Goal: Transaction & Acquisition: Subscribe to service/newsletter

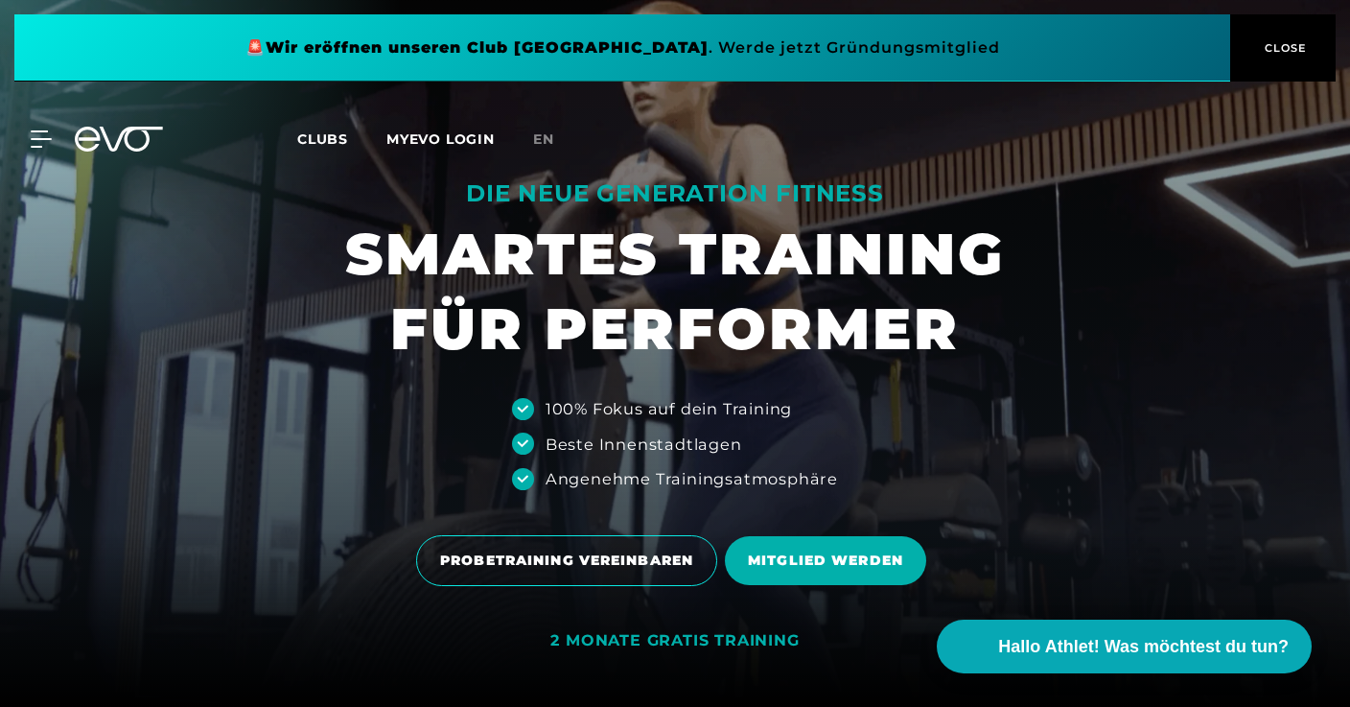
click at [313, 134] on span "Clubs" at bounding box center [322, 138] width 51 height 17
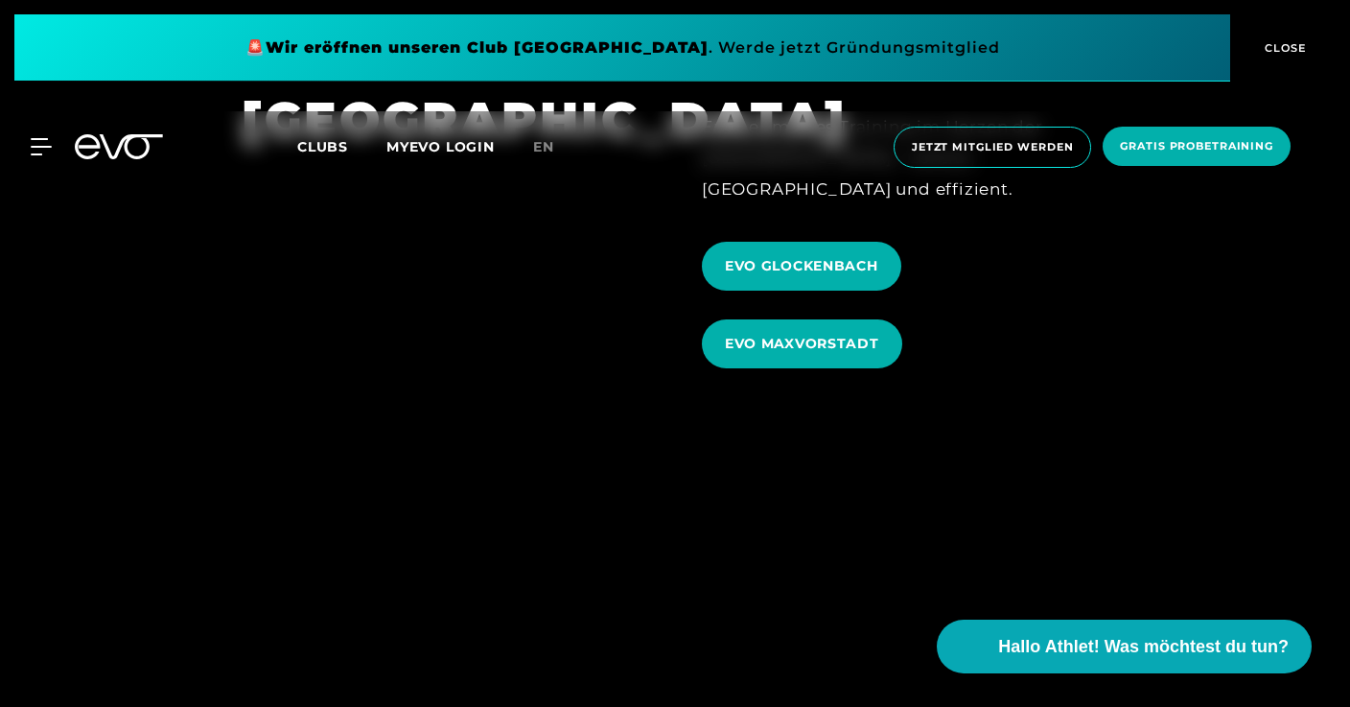
scroll to position [5389, 0]
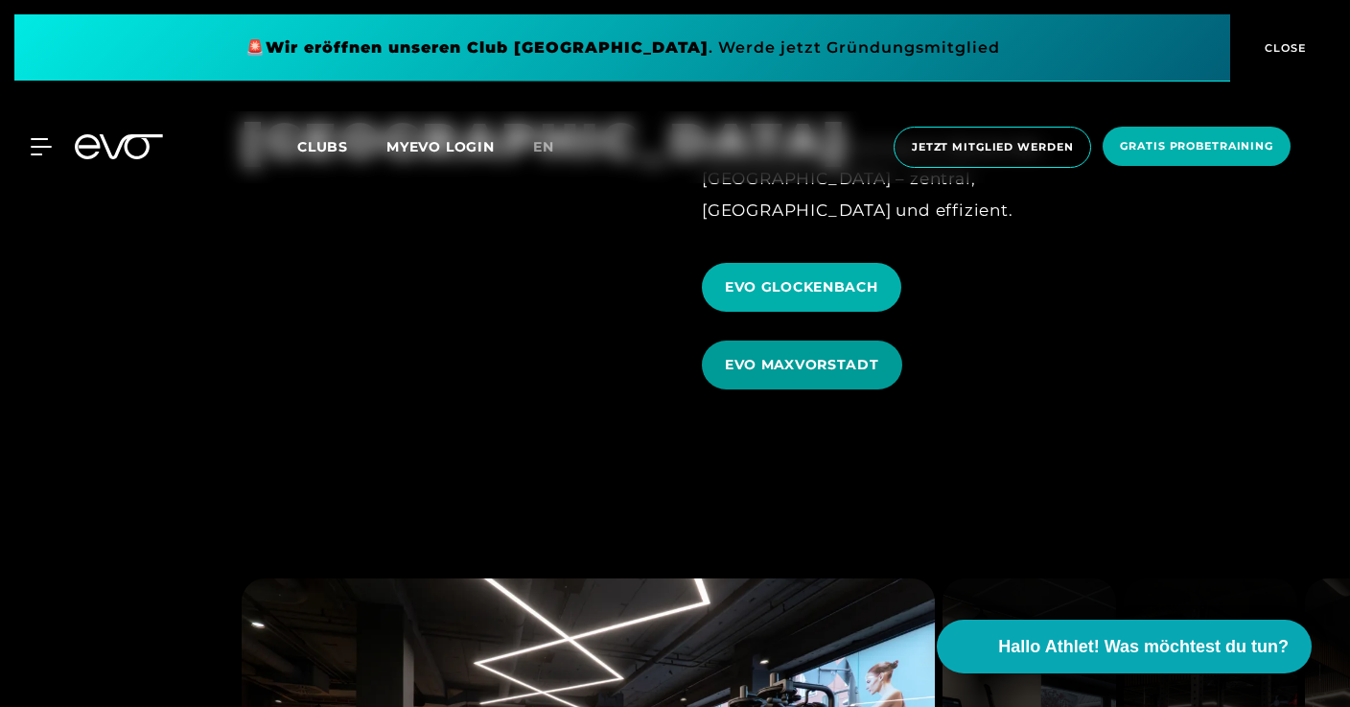
click at [780, 355] on span "EVO MAXVORSTADT" at bounding box center [802, 365] width 154 height 20
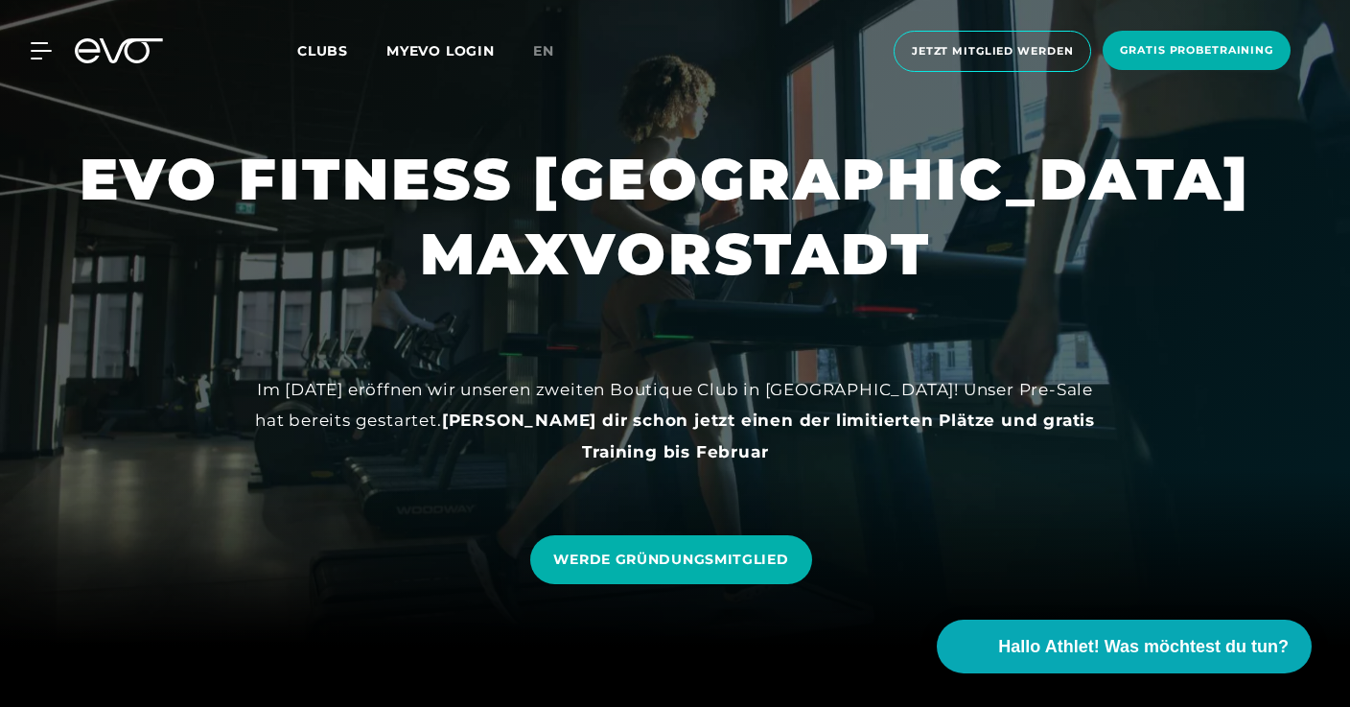
scroll to position [63, 0]
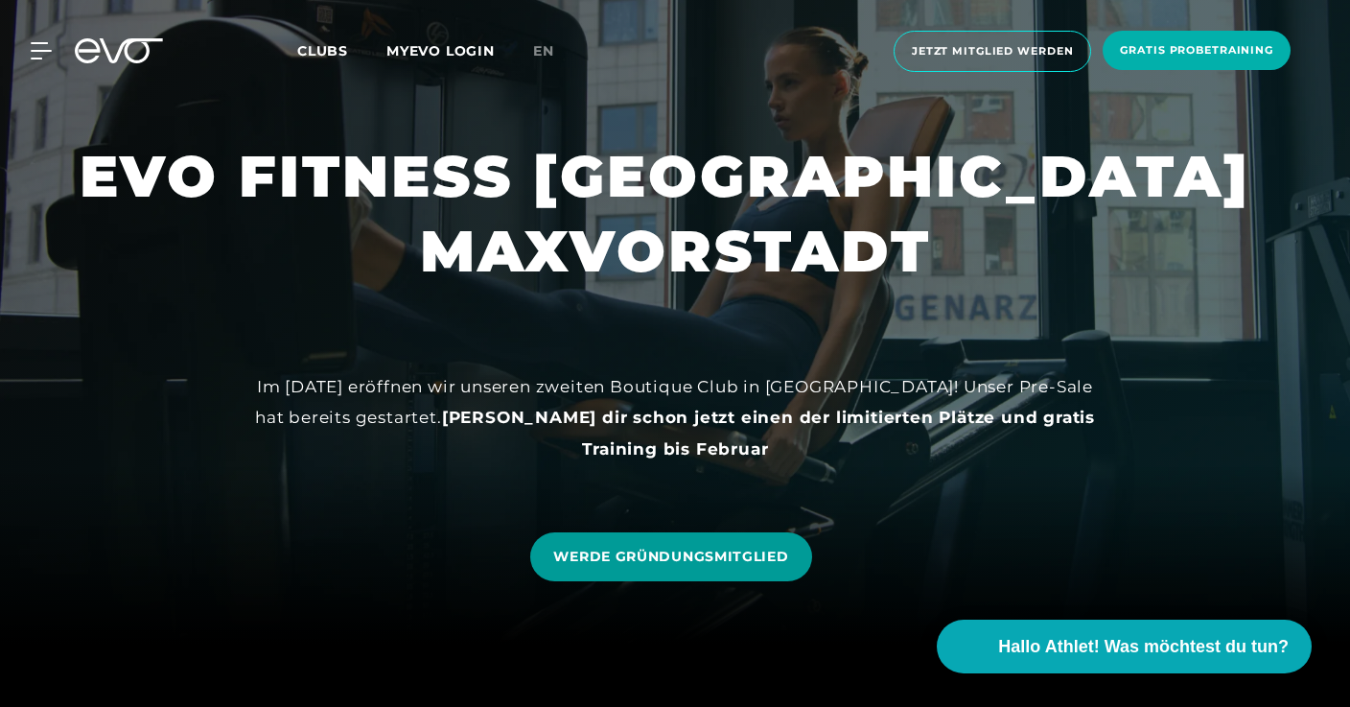
click at [767, 540] on link "WERDE GRÜNDUNGSMITGLIED" at bounding box center [670, 556] width 281 height 49
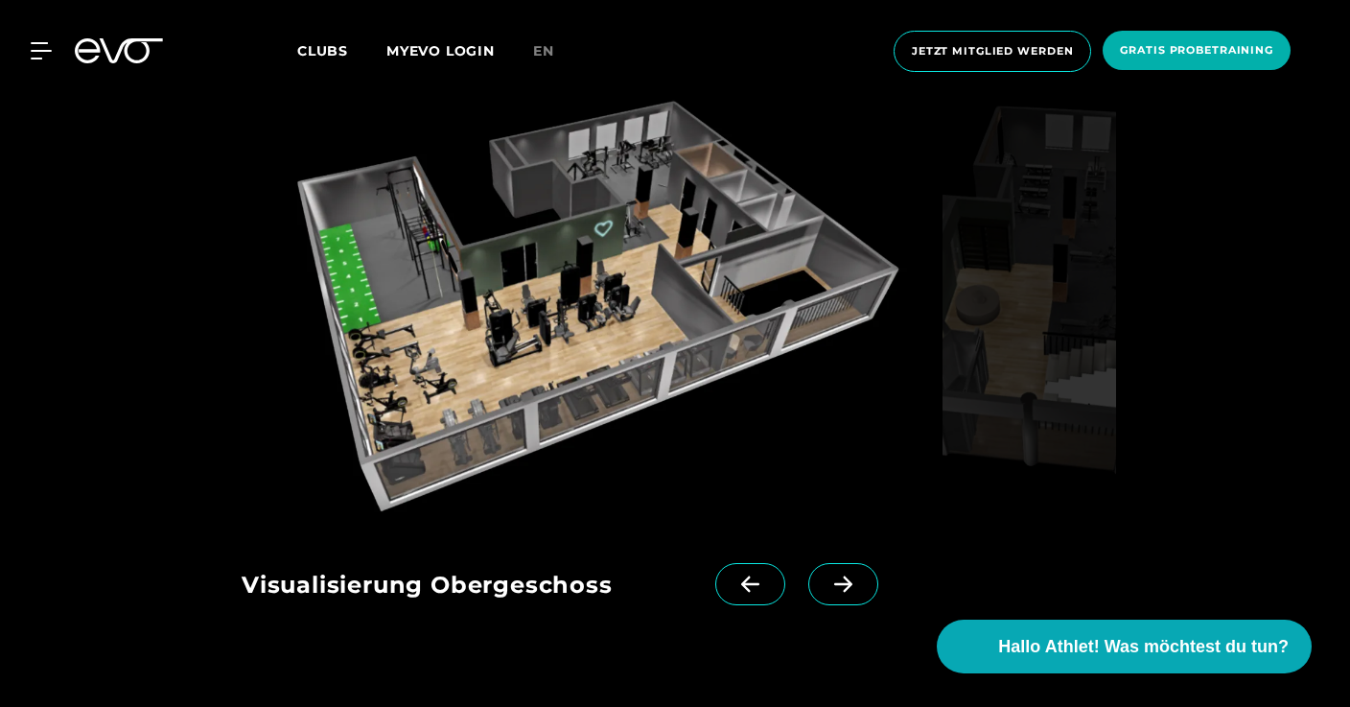
scroll to position [2515, 0]
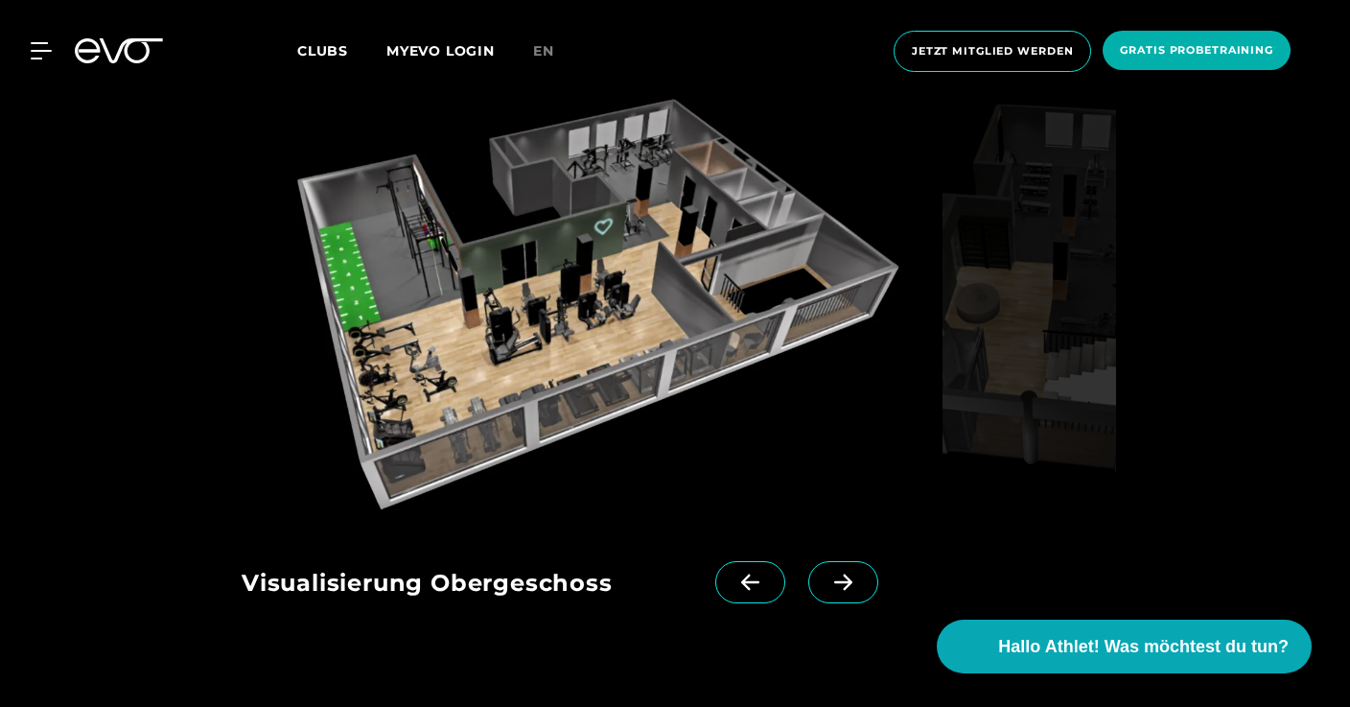
click at [826, 573] on icon at bounding box center [843, 581] width 34 height 17
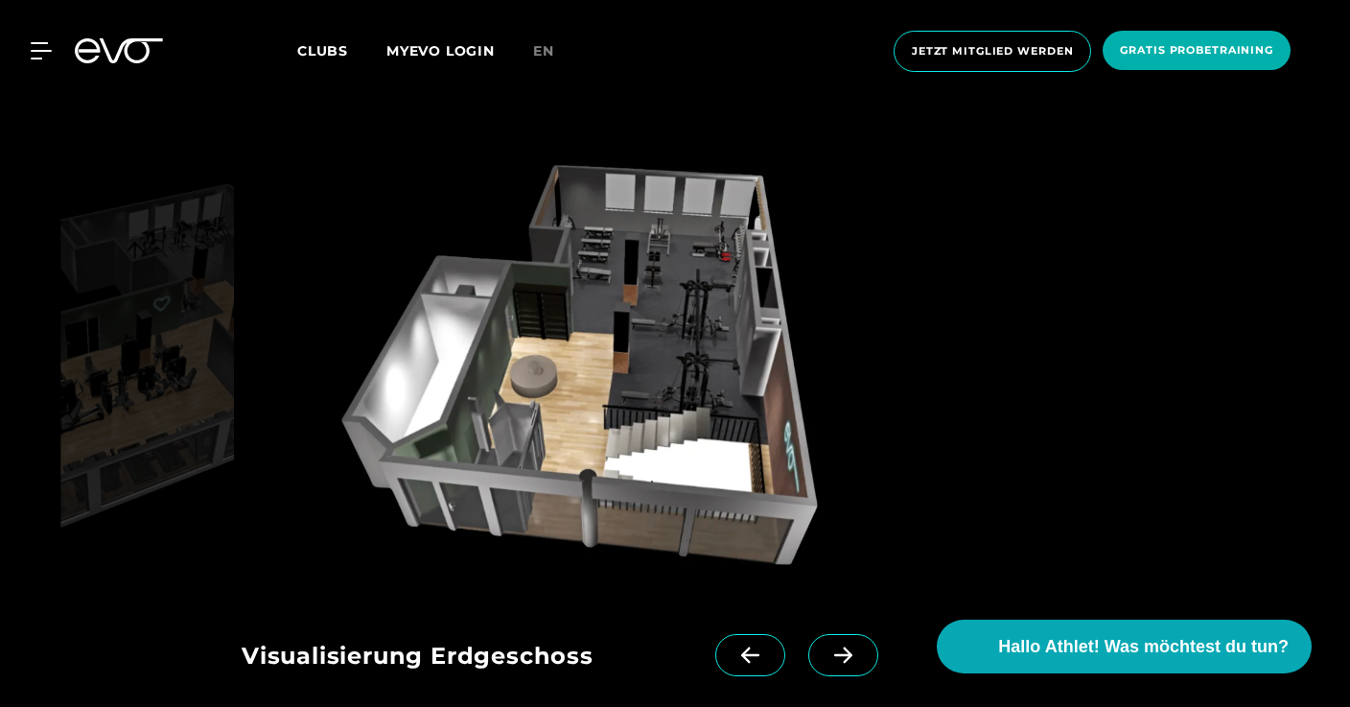
scroll to position [2452, 0]
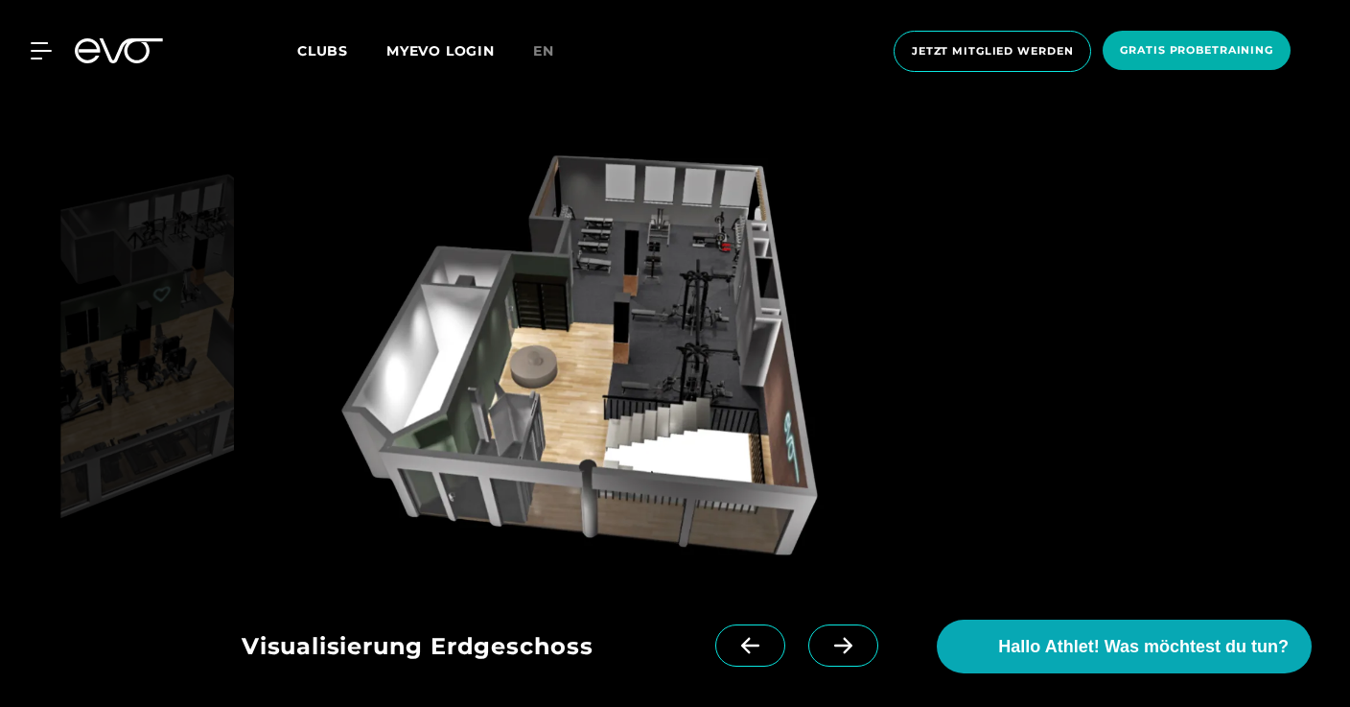
click at [825, 624] on span at bounding box center [843, 645] width 70 height 42
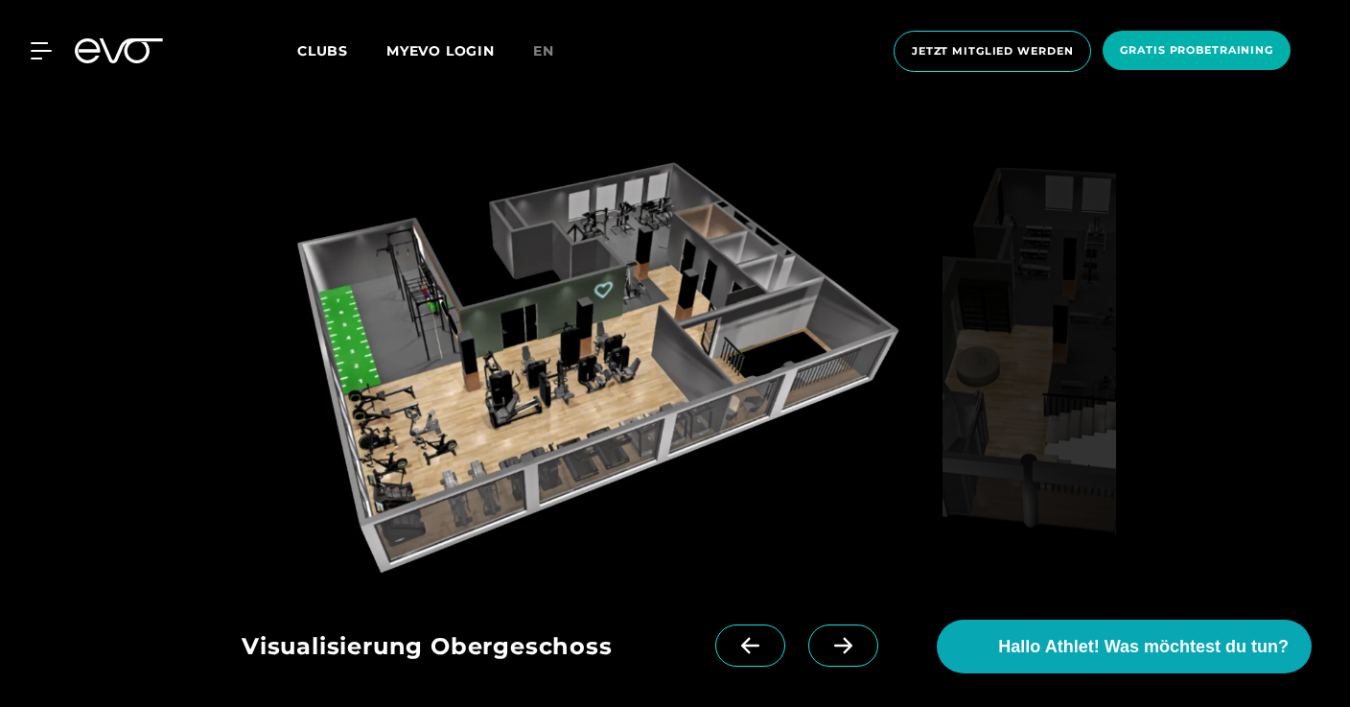
click at [825, 624] on span at bounding box center [843, 645] width 70 height 42
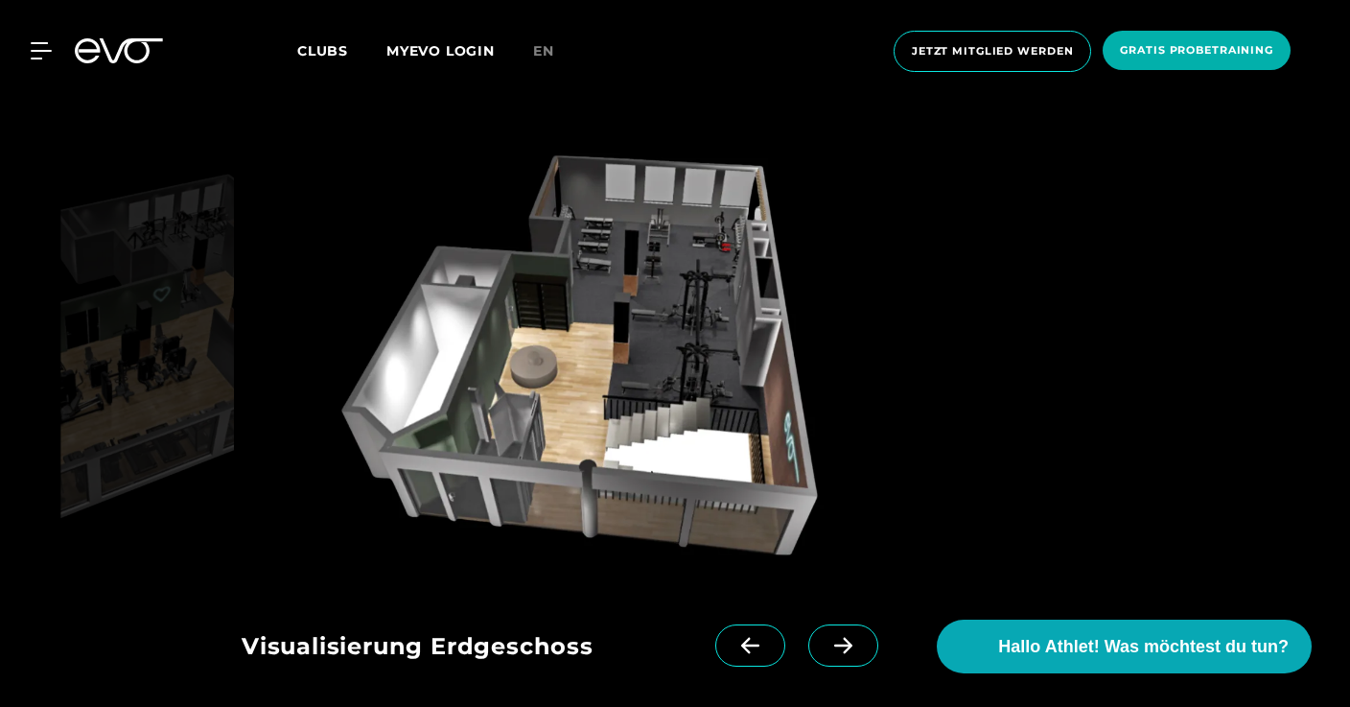
click at [741, 638] on icon at bounding box center [750, 646] width 18 height 16
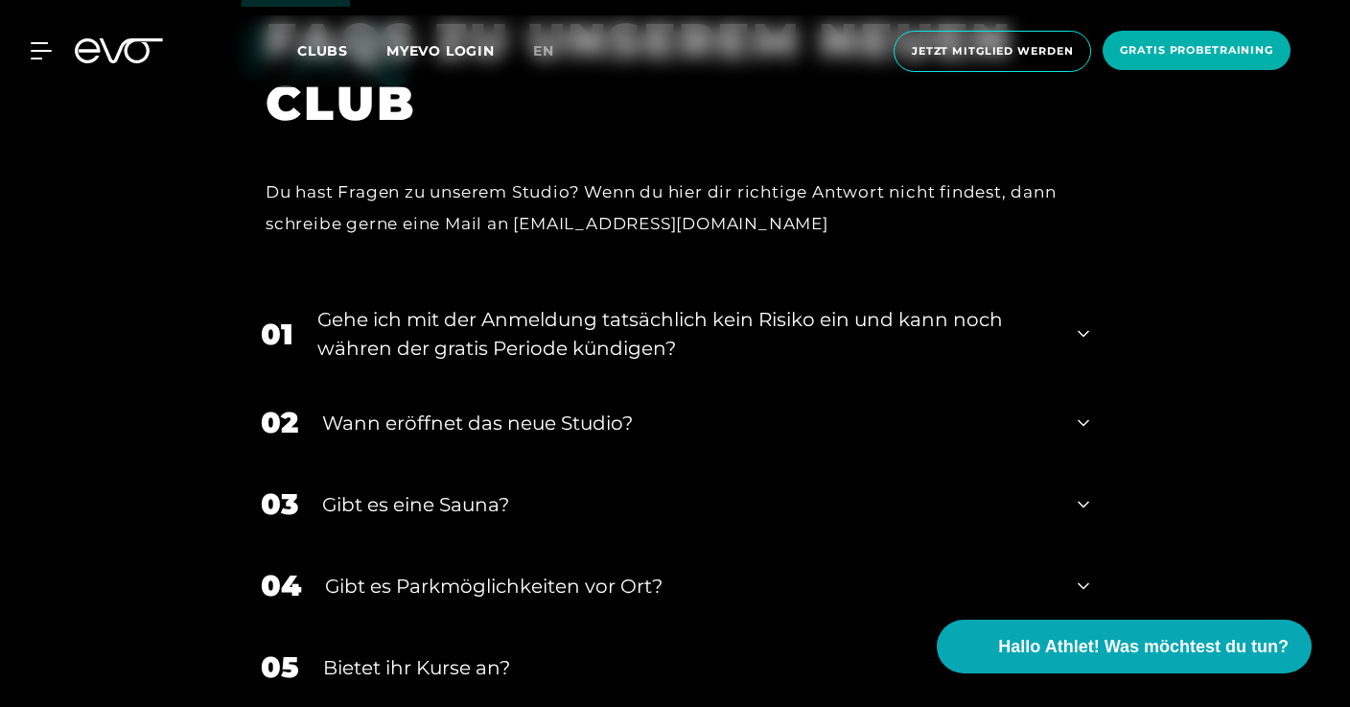
scroll to position [3703, 0]
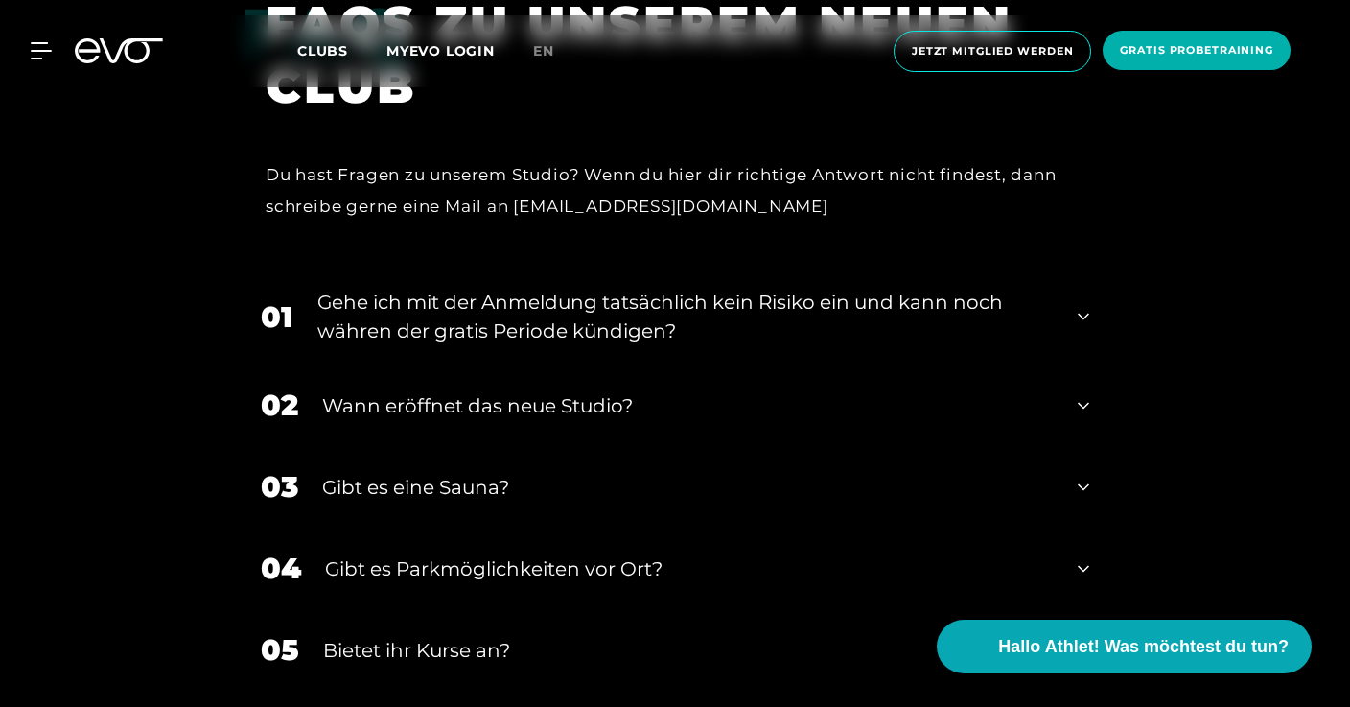
click at [848, 391] on div "Wann eröffnet das neue Studio?" at bounding box center [688, 405] width 732 height 29
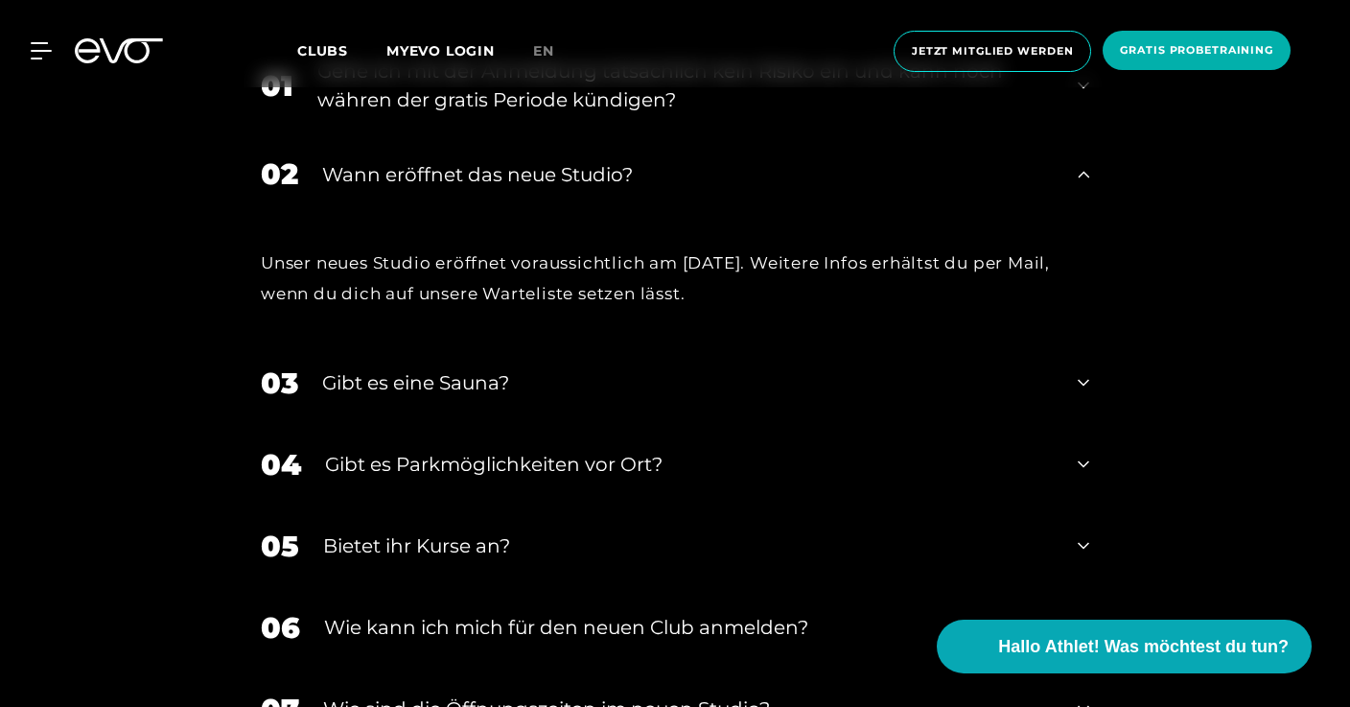
scroll to position [3935, 0]
click at [825, 367] on div "Gibt es eine Sauna?" at bounding box center [688, 381] width 732 height 29
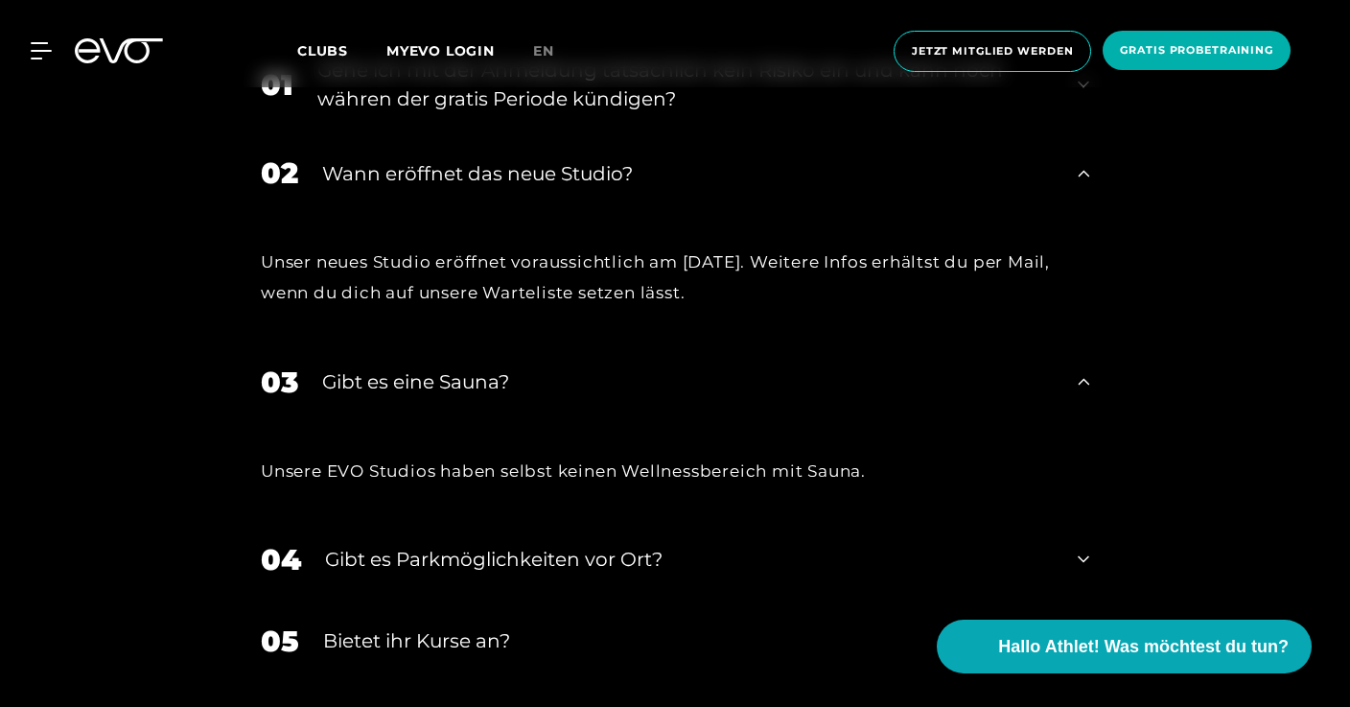
scroll to position [4022, 0]
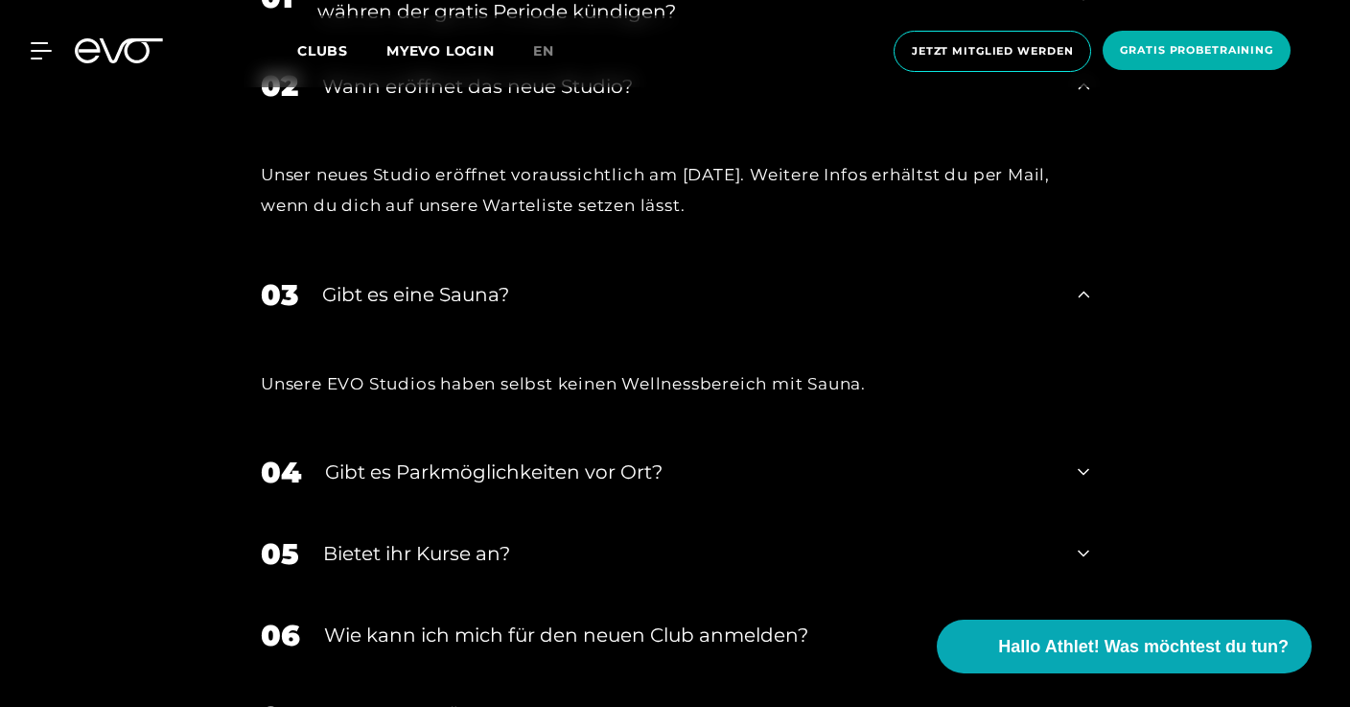
click at [753, 431] on div "04 Gibt es Parkmöglichkeiten vor Ort?" at bounding box center [675, 471] width 867 height 81
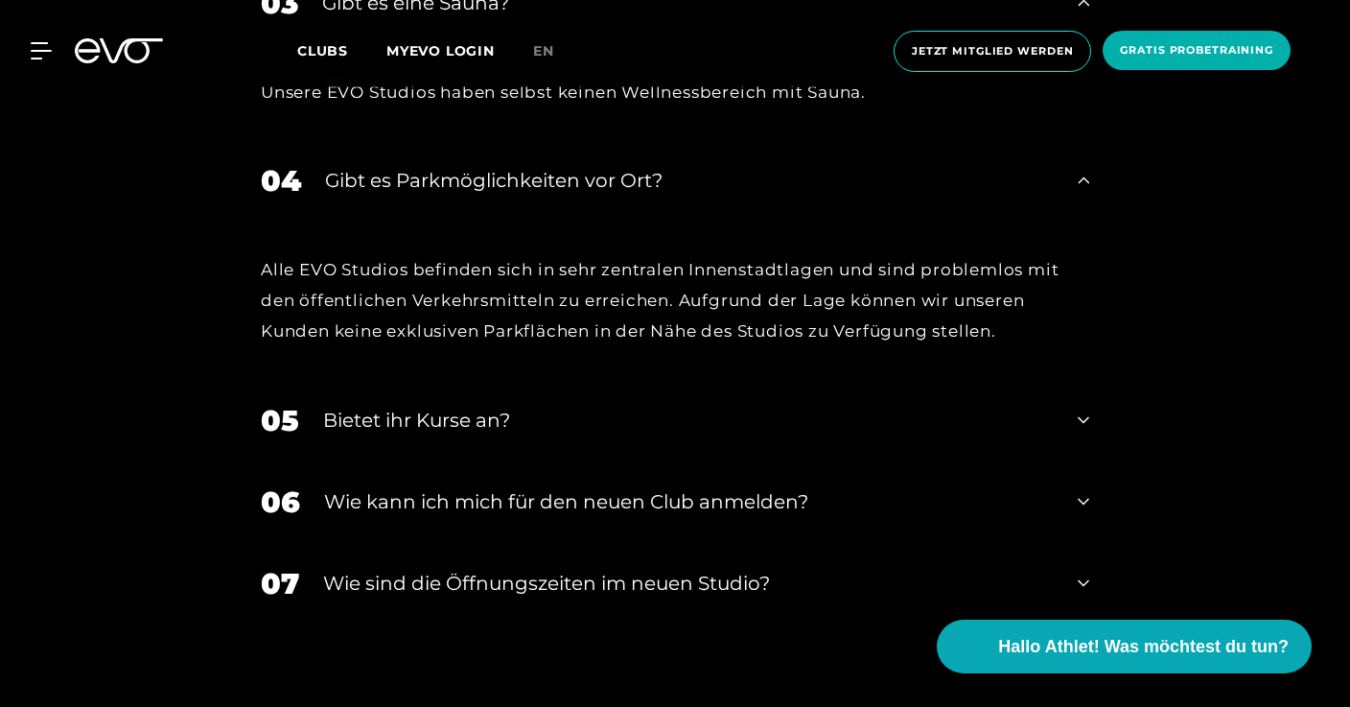
scroll to position [4317, 0]
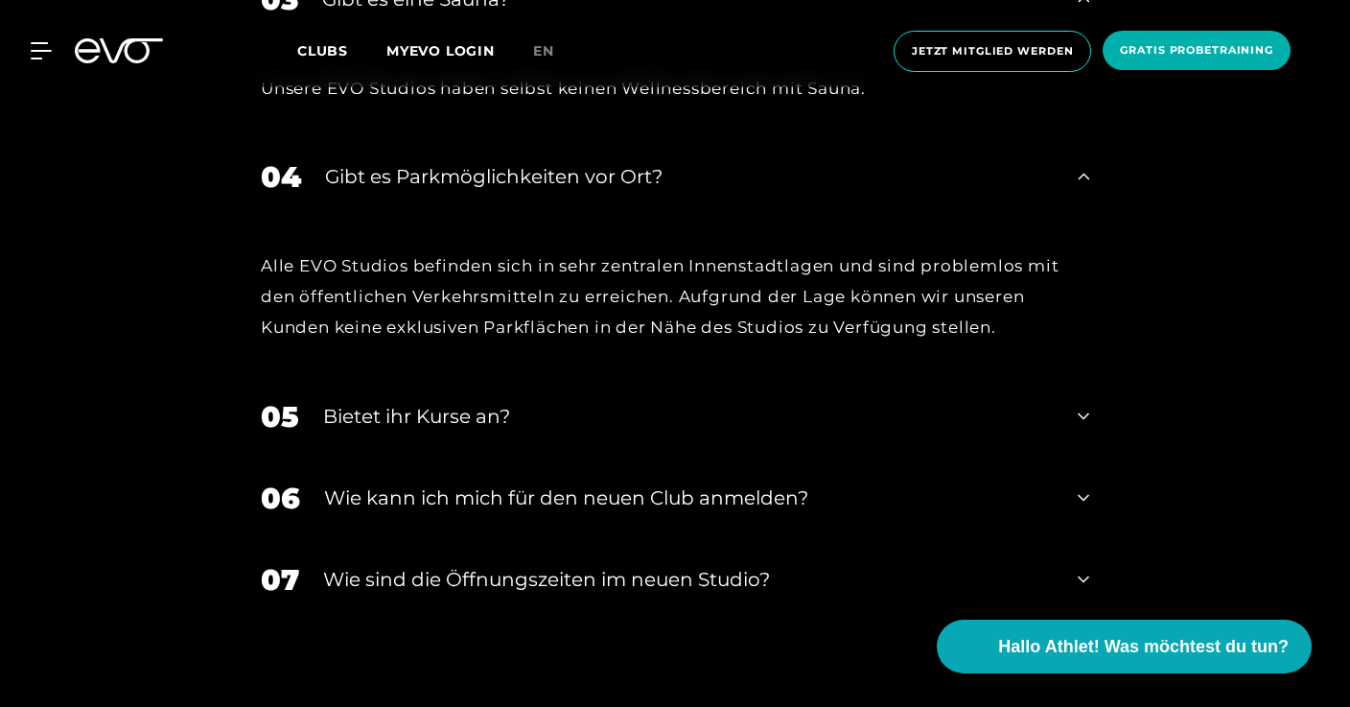
click at [732, 402] on div "Bietet ihr Kurse an?" at bounding box center [688, 416] width 731 height 29
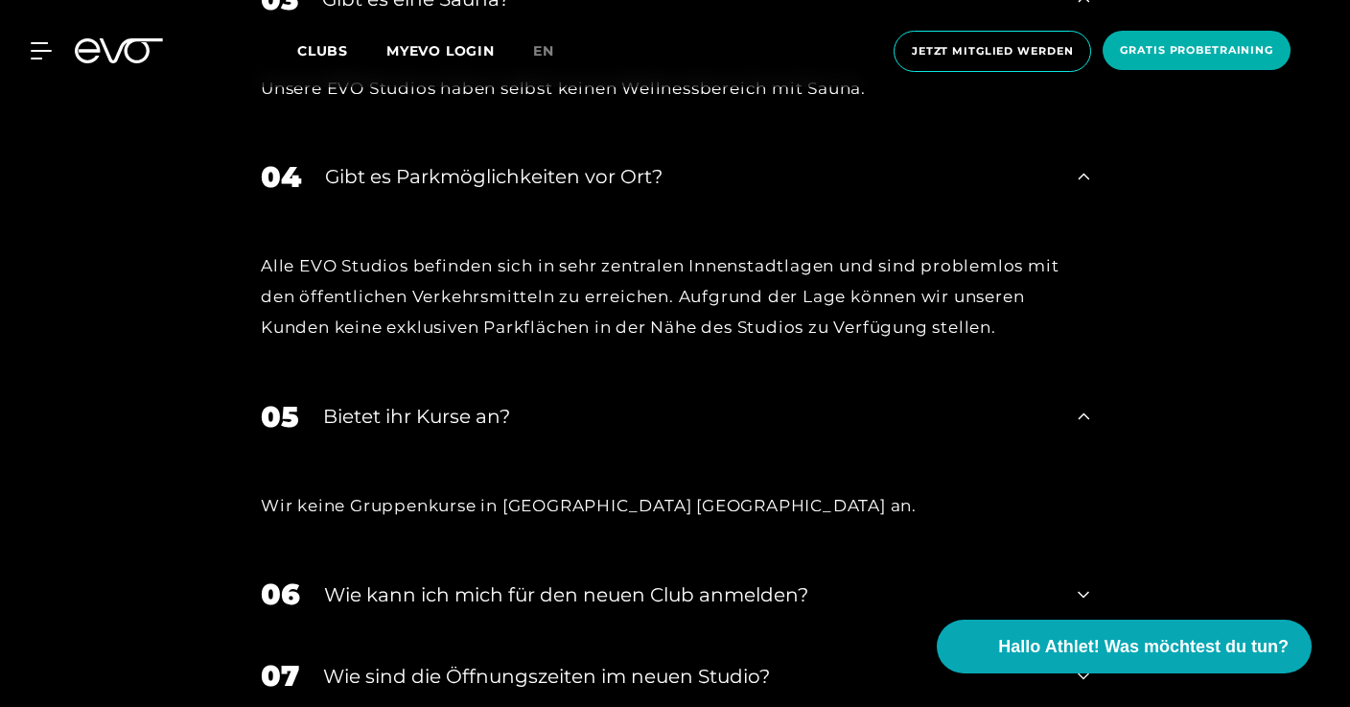
scroll to position [4359, 0]
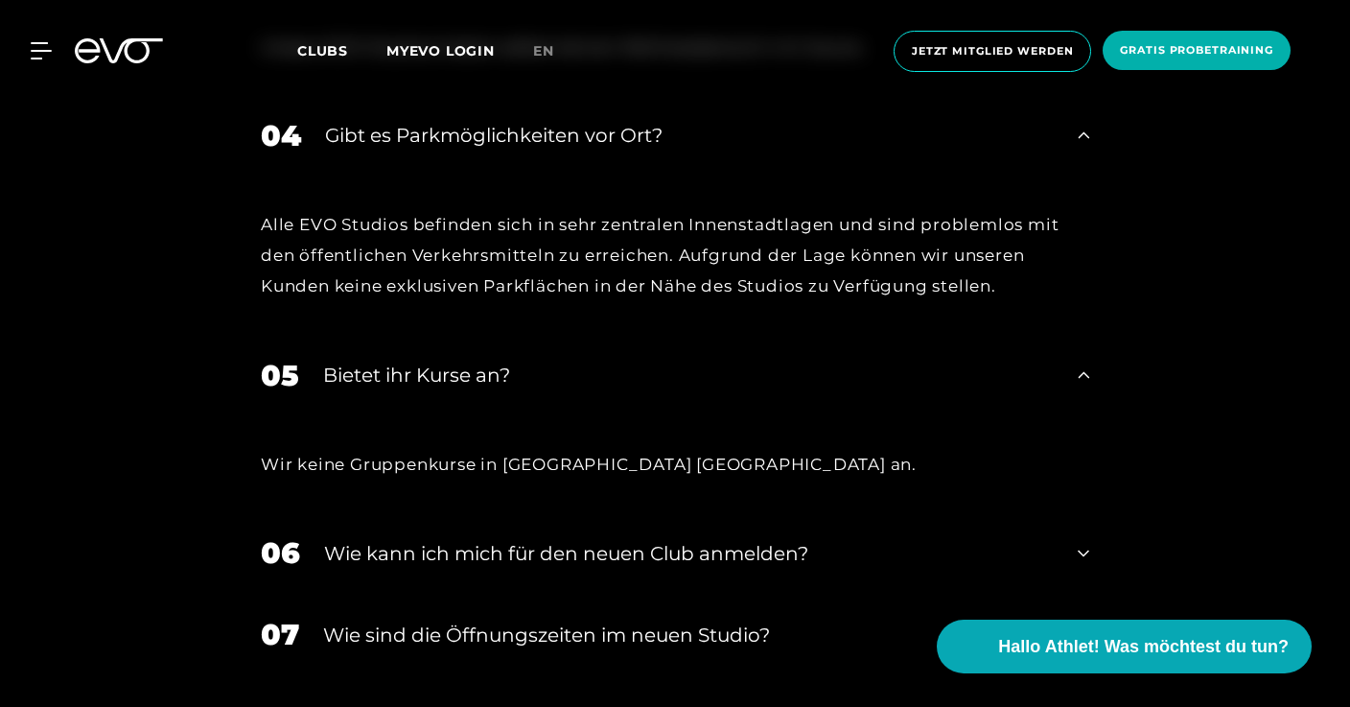
click at [747, 620] on div "​Wie sind die Öffnungszeiten im neuen Studio?" at bounding box center [688, 634] width 731 height 29
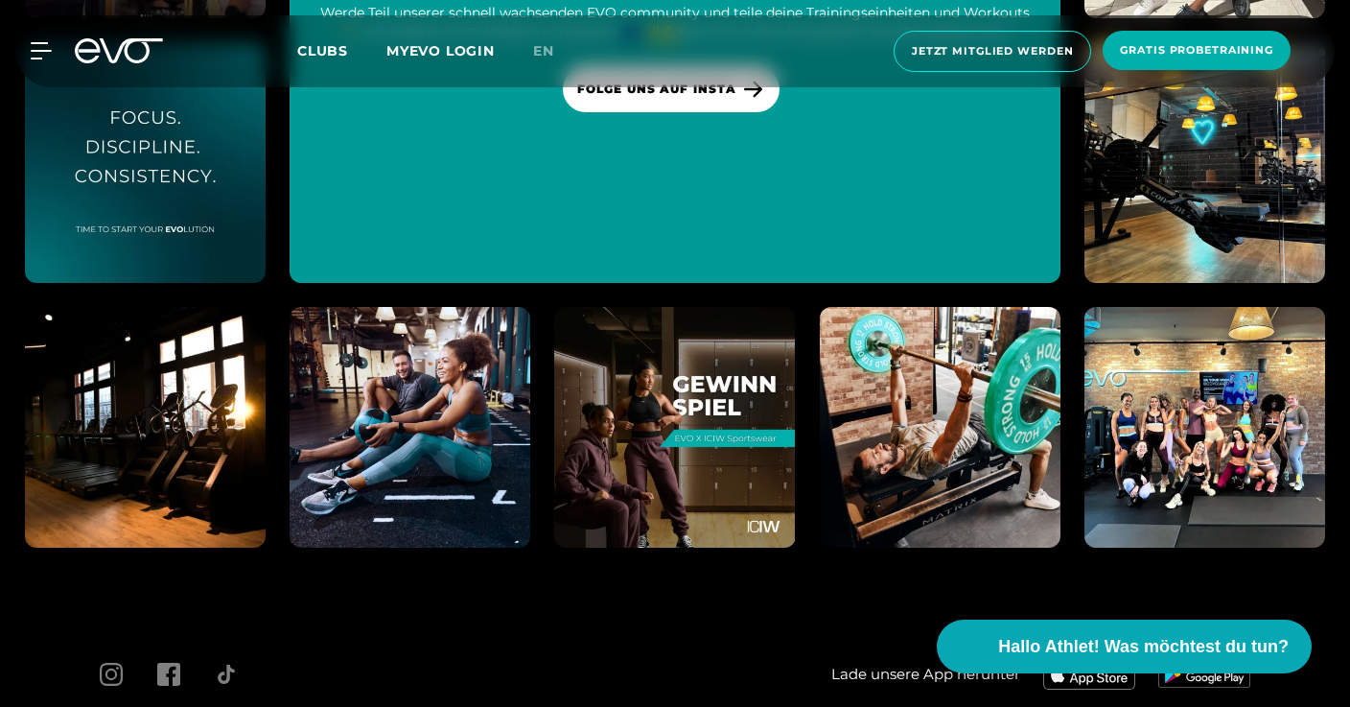
scroll to position [5849, 0]
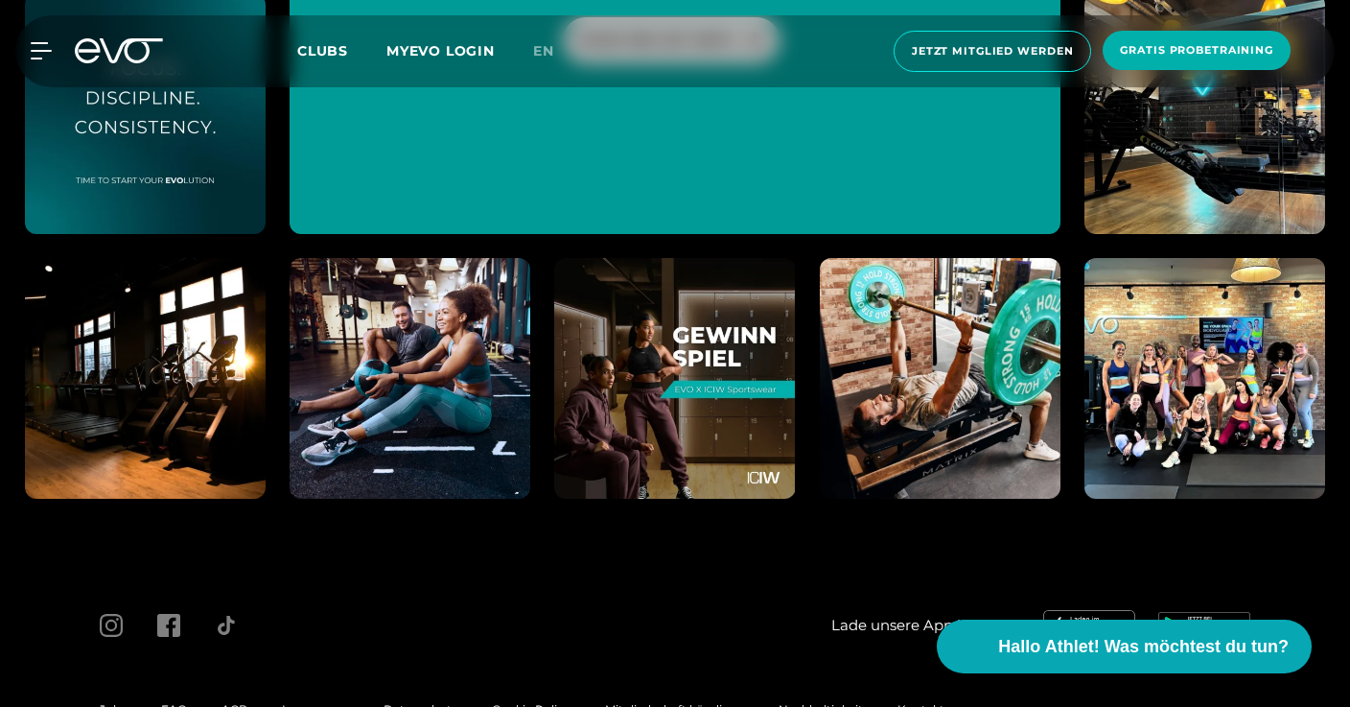
click at [1314, 353] on img at bounding box center [1204, 377] width 265 height 265
